Goal: Task Accomplishment & Management: Use online tool/utility

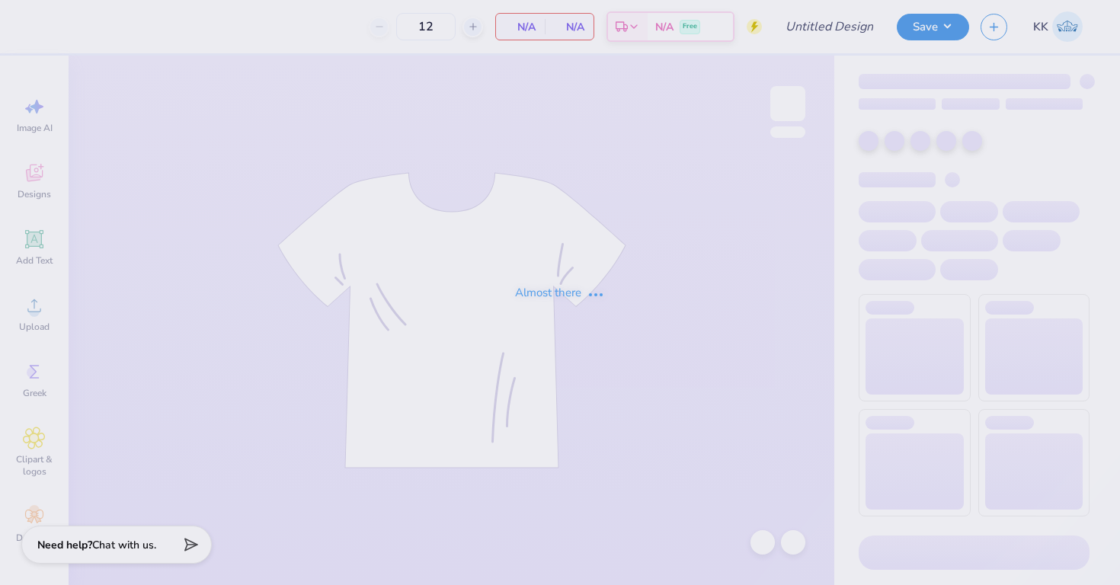
type input "[PERSON_NAME] : [PERSON_NAME][GEOGRAPHIC_DATA]"
type input "70"
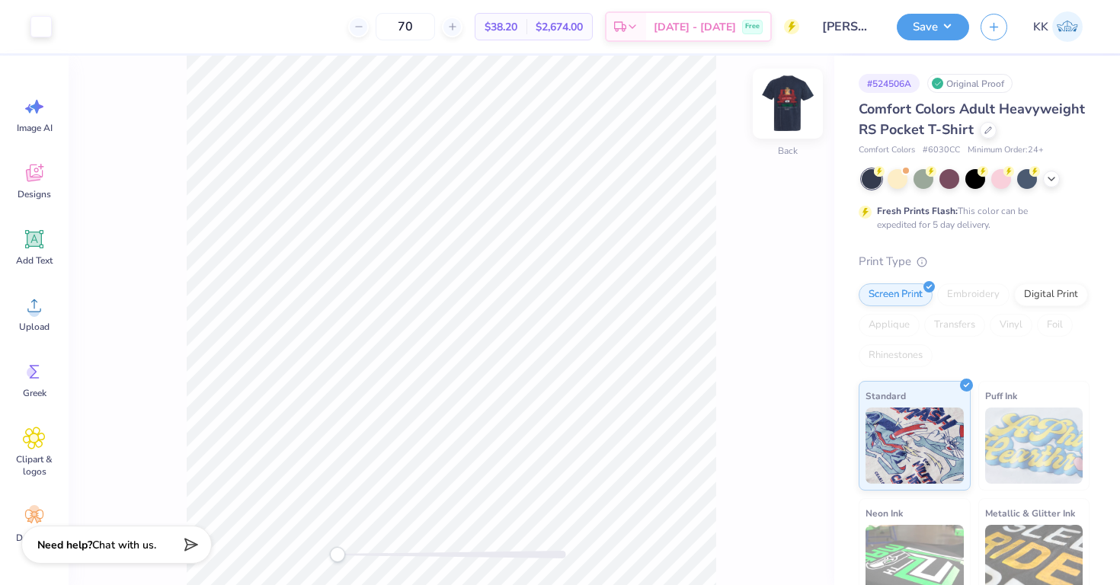
click at [777, 98] on img at bounding box center [787, 103] width 61 height 61
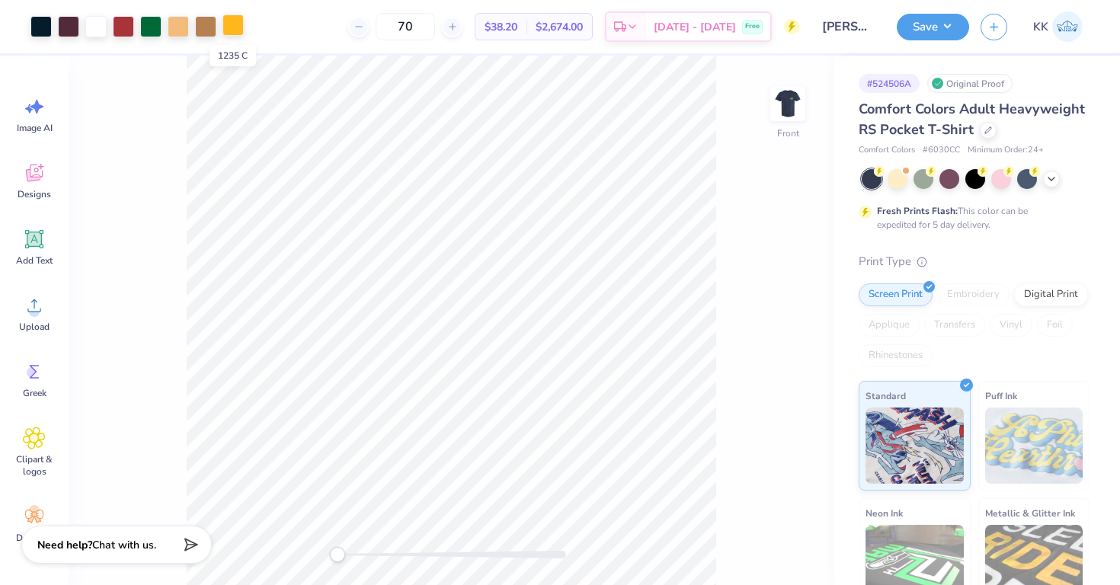
click at [237, 24] on div at bounding box center [232, 24] width 21 height 21
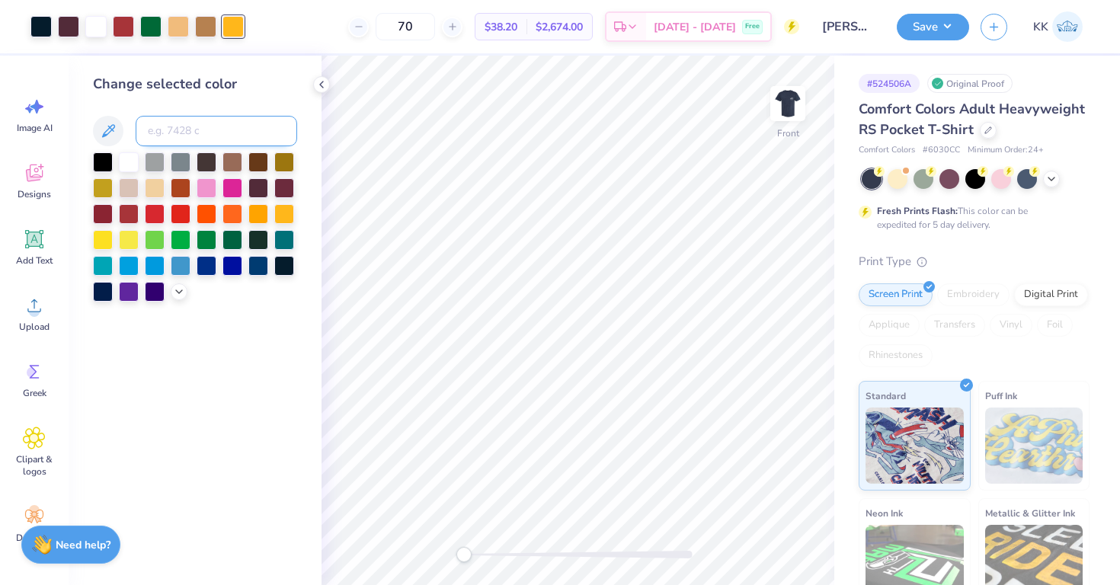
click at [174, 132] on input at bounding box center [217, 131] width 162 height 30
type input "156"
click at [66, 25] on div at bounding box center [68, 24] width 21 height 21
click at [179, 136] on input at bounding box center [217, 131] width 162 height 30
type input "296"
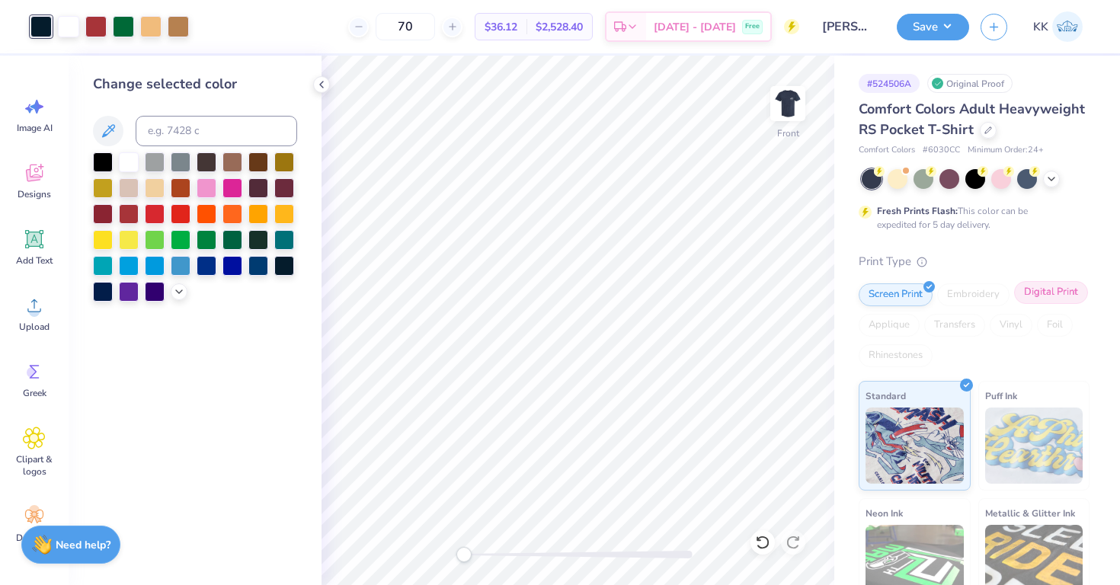
click at [1038, 293] on div "Digital Print" at bounding box center [1051, 292] width 74 height 23
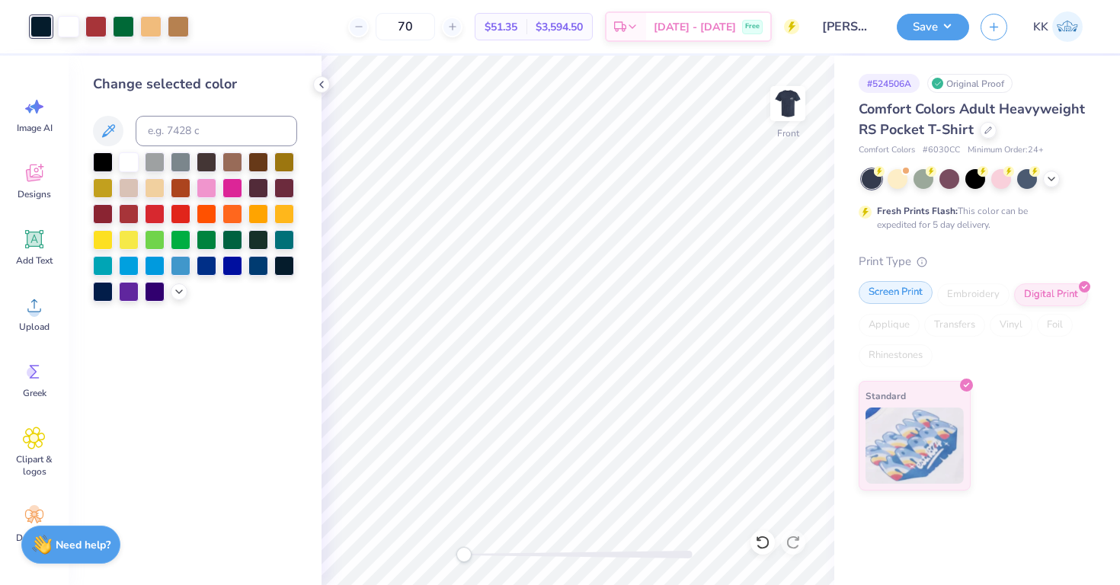
click at [917, 290] on div "Screen Print" at bounding box center [896, 292] width 74 height 23
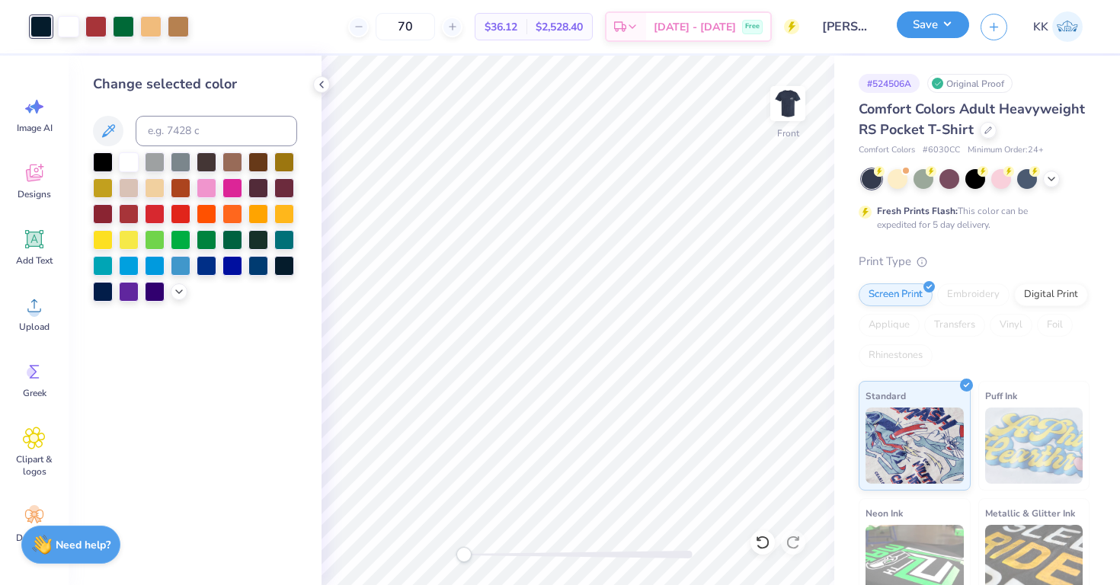
click at [909, 18] on button "Save" at bounding box center [933, 24] width 72 height 27
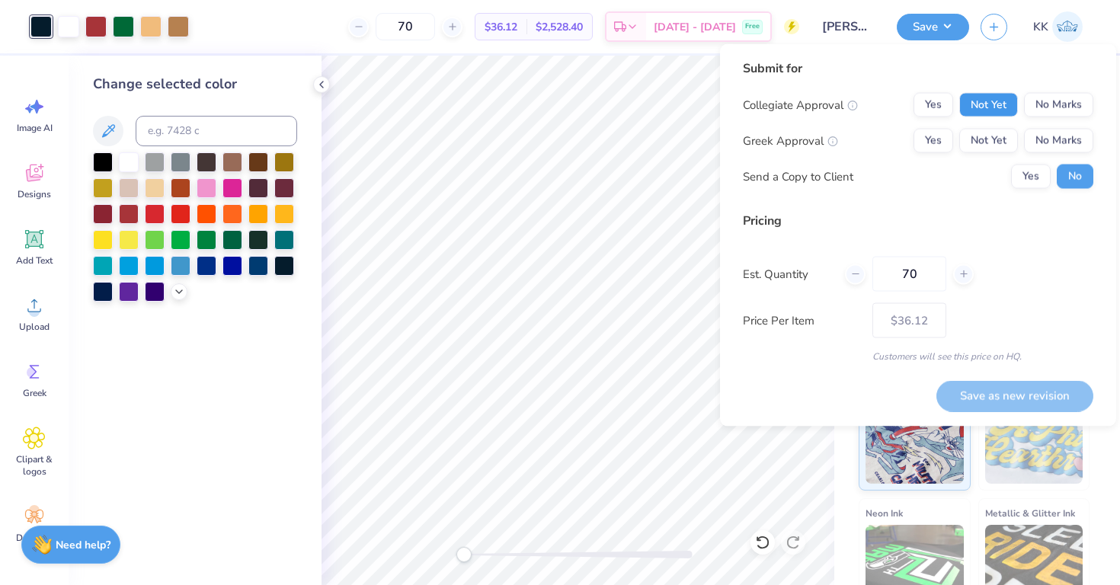
click at [984, 98] on button "Not Yet" at bounding box center [988, 105] width 59 height 24
click at [985, 138] on button "Not Yet" at bounding box center [988, 141] width 59 height 24
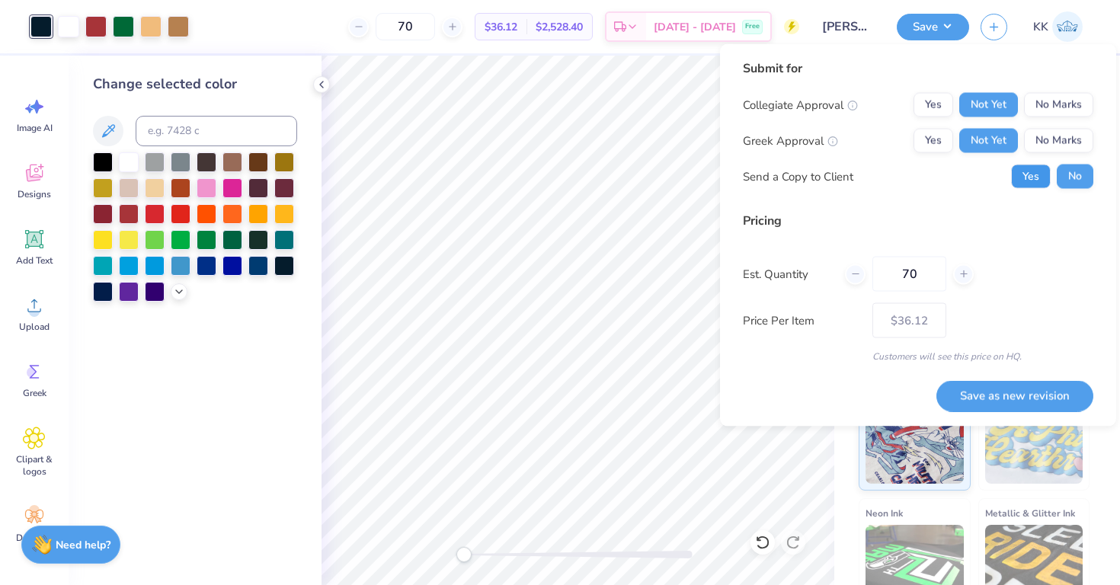
click at [1032, 170] on button "Yes" at bounding box center [1031, 177] width 40 height 24
click at [998, 396] on button "Save as new revision" at bounding box center [1014, 395] width 157 height 31
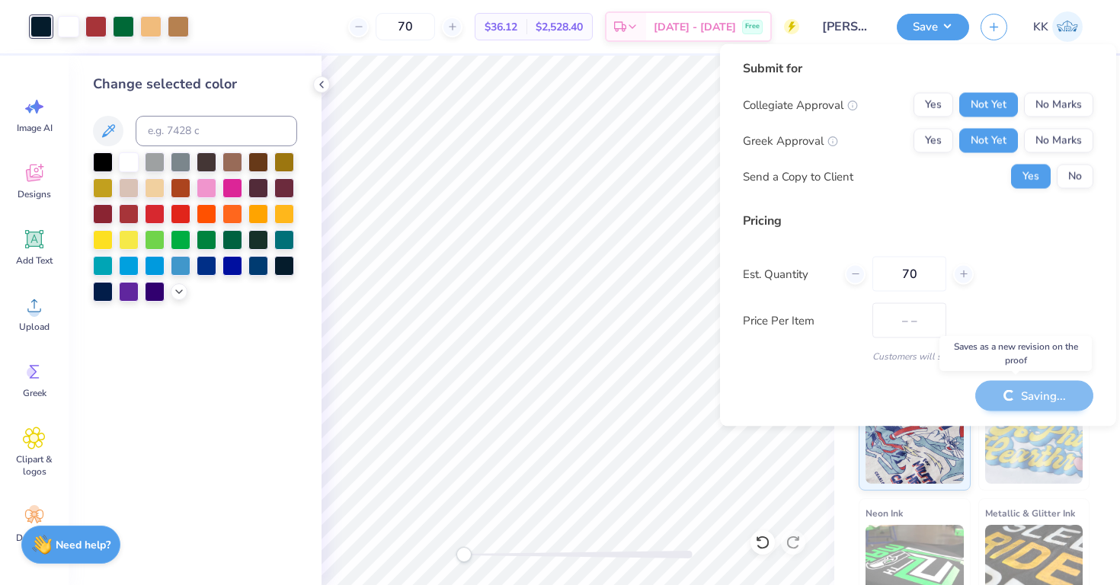
type input "$36.12"
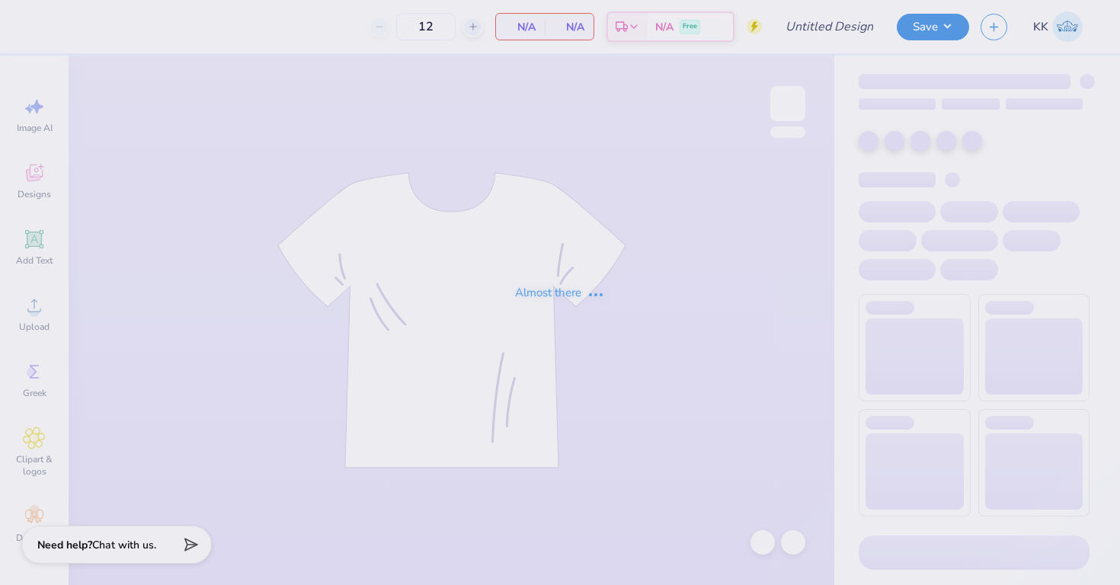
type input "[PERSON_NAME] : [PERSON_NAME][GEOGRAPHIC_DATA]"
type input "70"
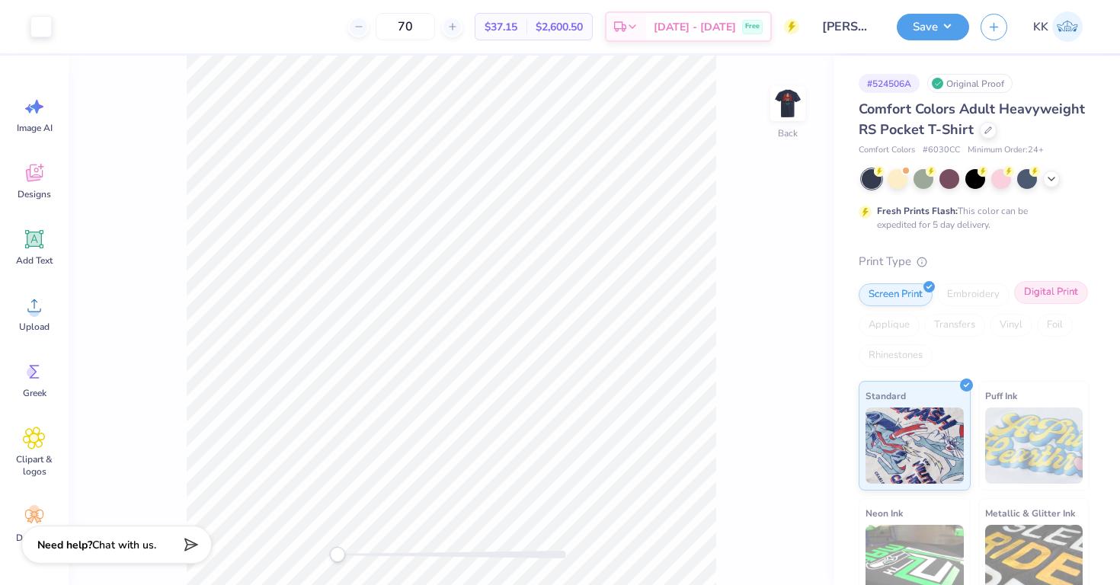
click at [1045, 295] on div "Digital Print" at bounding box center [1051, 292] width 74 height 23
